Goal: Transaction & Acquisition: Obtain resource

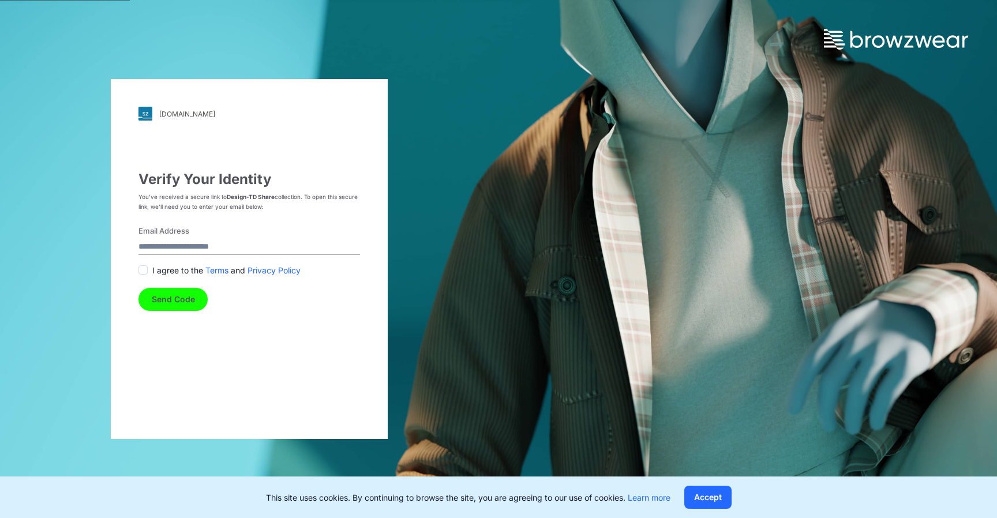
click at [176, 248] on input "Email Address" at bounding box center [250, 247] width 222 height 16
type input "**********"
click at [147, 272] on span at bounding box center [143, 269] width 9 height 9
click at [164, 300] on button "Send Code" at bounding box center [173, 299] width 69 height 23
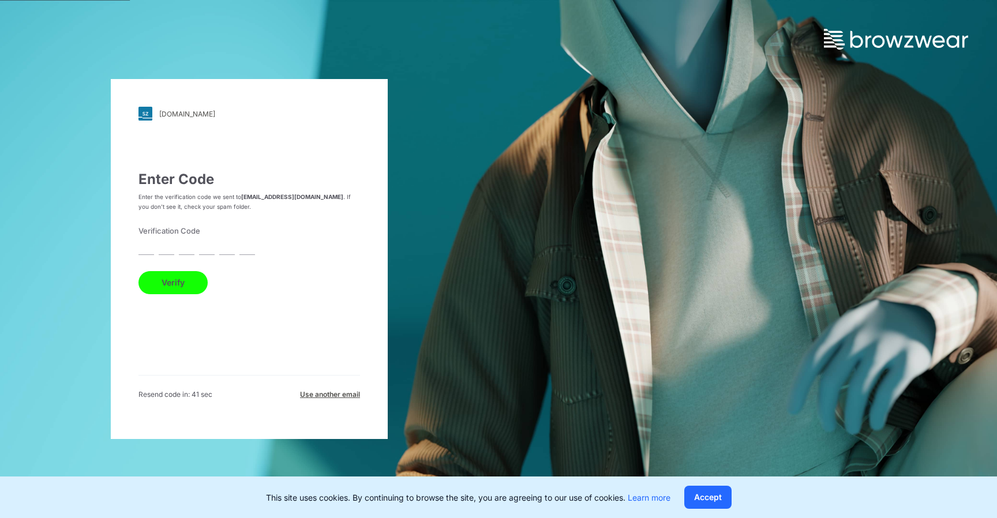
click at [143, 248] on input "text" at bounding box center [147, 247] width 16 height 16
paste input "*"
type input "*"
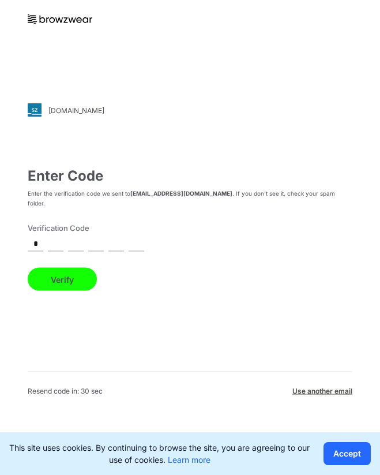
type input "*"
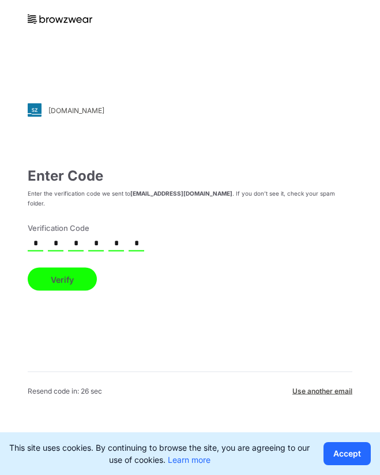
click at [28, 268] on button "Verify" at bounding box center [62, 279] width 69 height 23
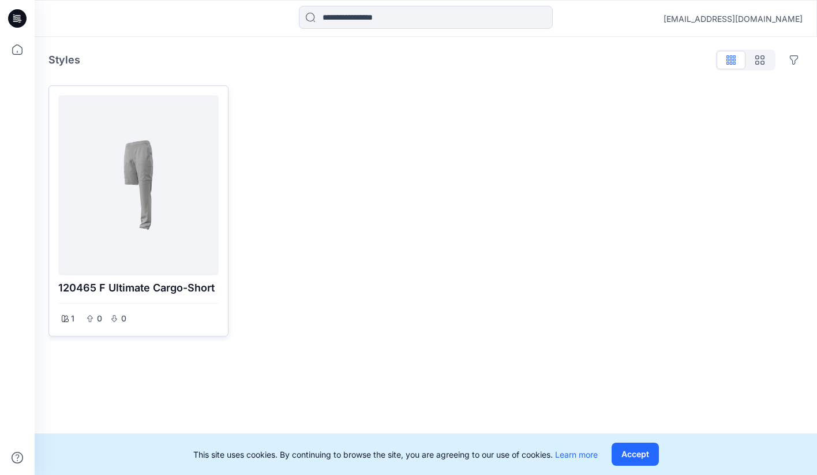
click at [116, 164] on div at bounding box center [138, 185] width 151 height 171
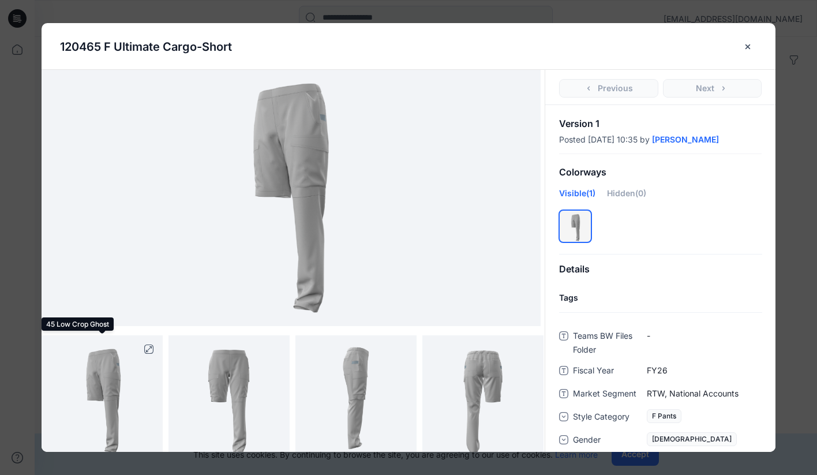
click at [102, 372] on img at bounding box center [102, 395] width 97 height 121
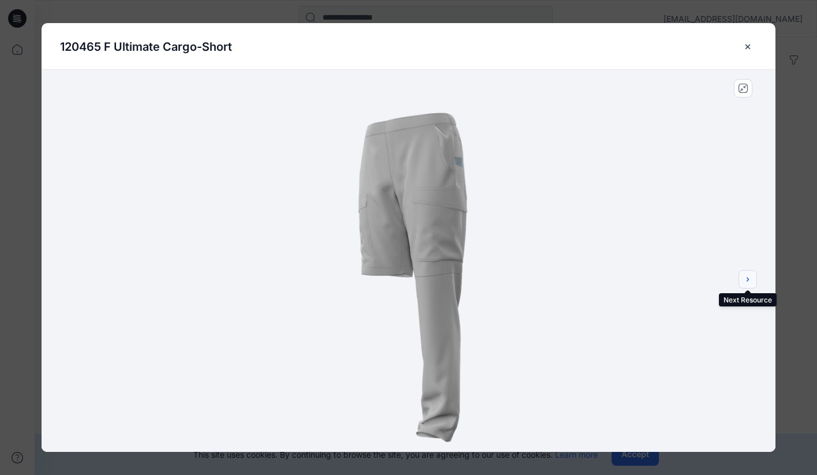
click at [380, 279] on icon "next" at bounding box center [747, 279] width 9 height 9
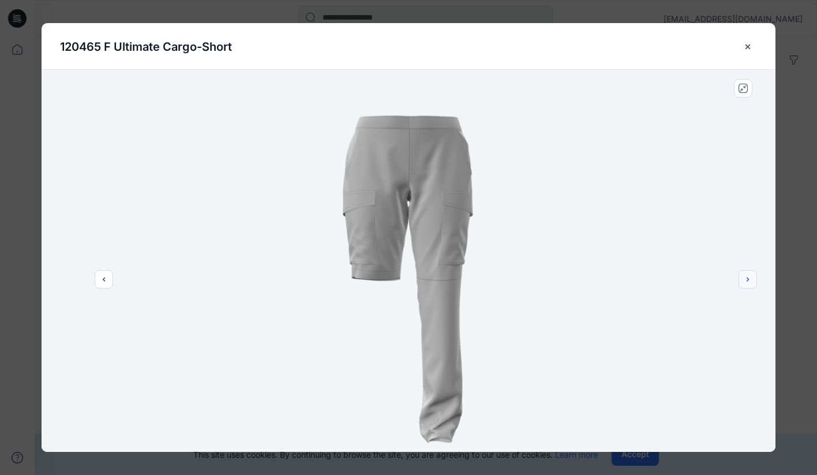
click at [380, 279] on icon "next" at bounding box center [747, 279] width 9 height 9
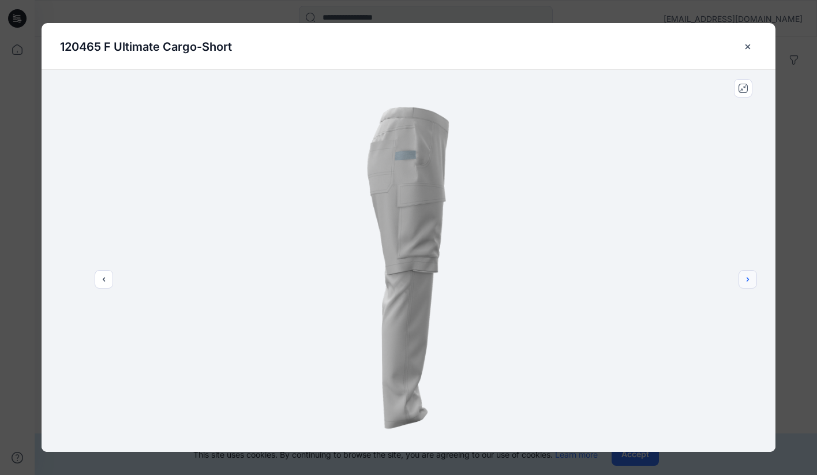
click at [380, 279] on icon "next" at bounding box center [747, 279] width 9 height 9
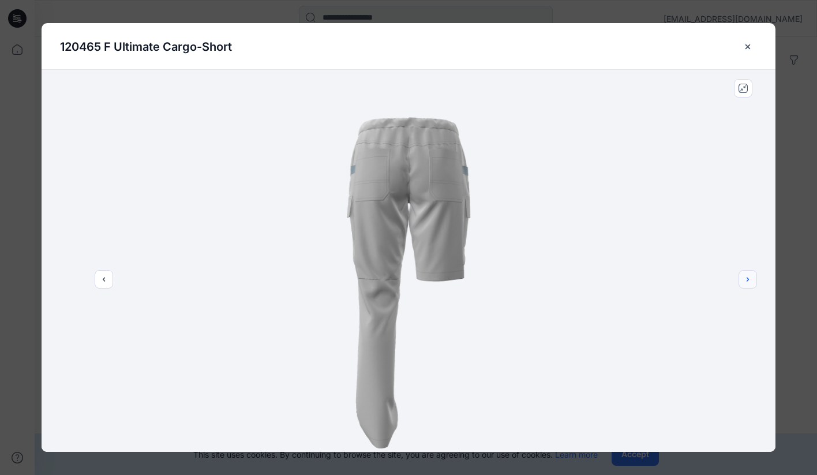
click at [380, 279] on icon "next" at bounding box center [747, 279] width 9 height 9
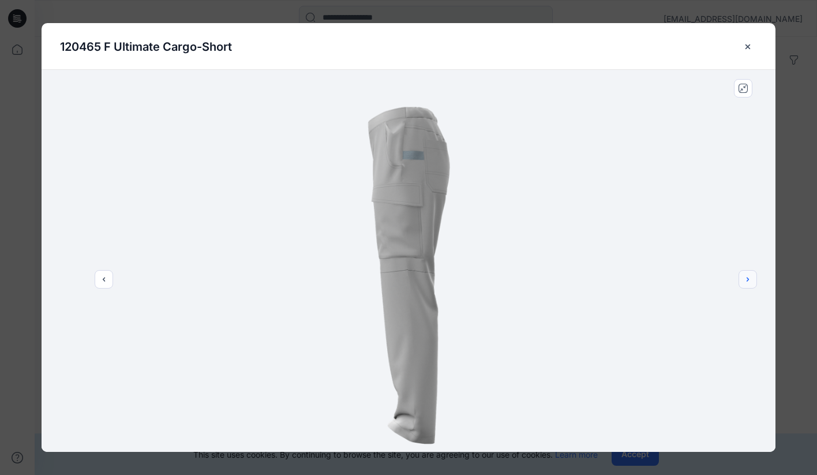
click at [380, 279] on icon "next" at bounding box center [747, 279] width 9 height 9
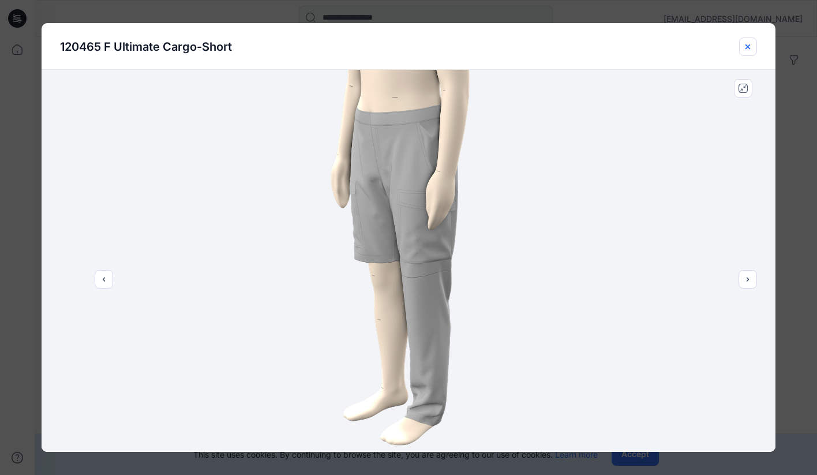
click at [380, 43] on icon "close-btn" at bounding box center [747, 46] width 9 height 9
